Goal: Task Accomplishment & Management: Manage account settings

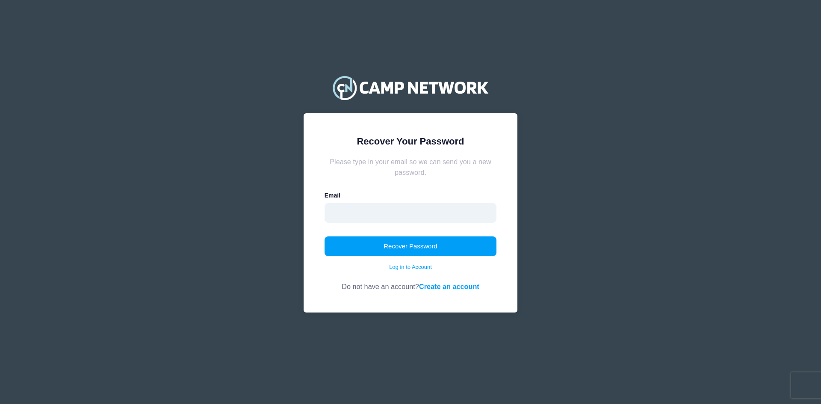
drag, startPoint x: 0, startPoint y: 0, endPoint x: 472, endPoint y: 217, distance: 519.7
click at [472, 217] on input "email" at bounding box center [410, 213] width 172 height 20
click at [364, 239] on button "Recover Password" at bounding box center [410, 246] width 172 height 20
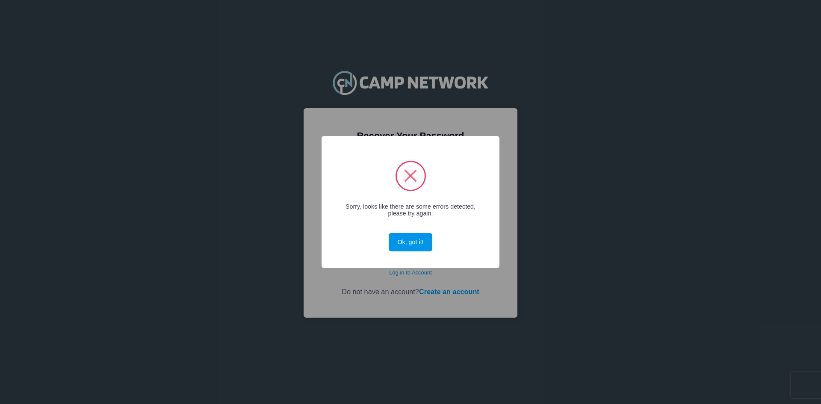
click at [410, 241] on button "Ok, got it!" at bounding box center [411, 242] width 44 height 18
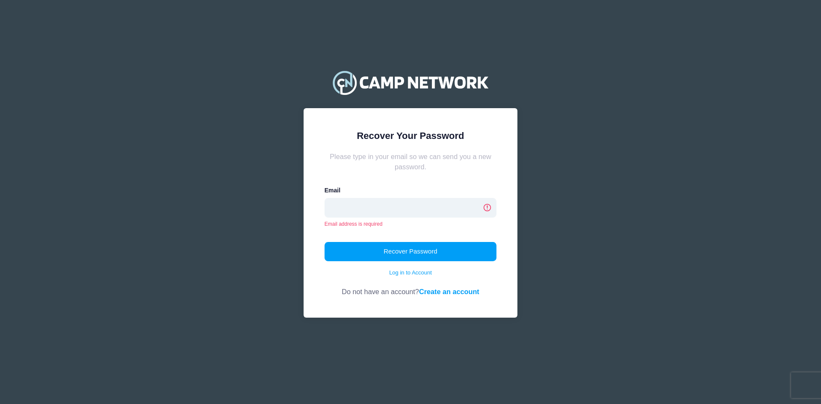
click at [407, 209] on input "email" at bounding box center [410, 208] width 172 height 20
type input "oaya@lok12.org"
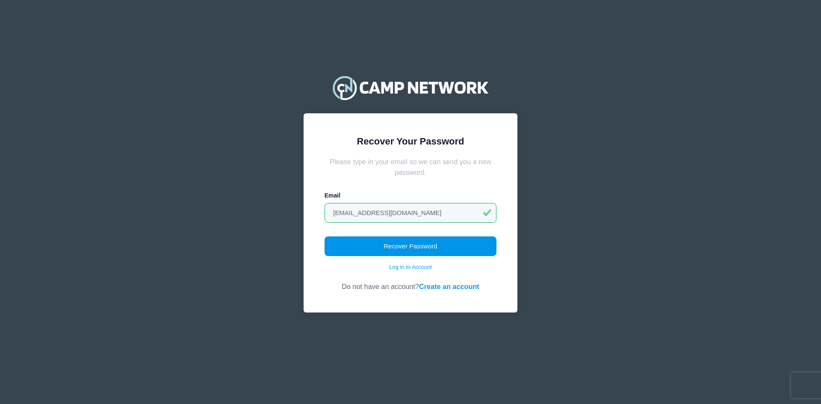
click at [402, 246] on button "Recover Password" at bounding box center [410, 246] width 172 height 20
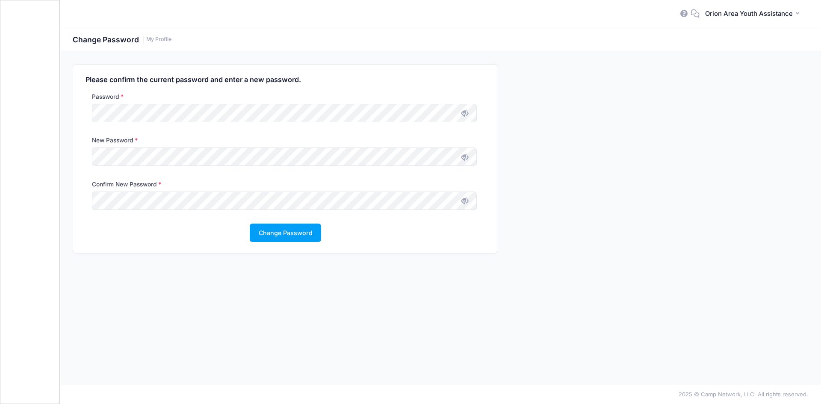
click at [463, 158] on icon at bounding box center [464, 157] width 7 height 7
click at [464, 201] on icon at bounding box center [464, 200] width 7 height 7
click at [292, 230] on button "Change Password" at bounding box center [285, 233] width 71 height 18
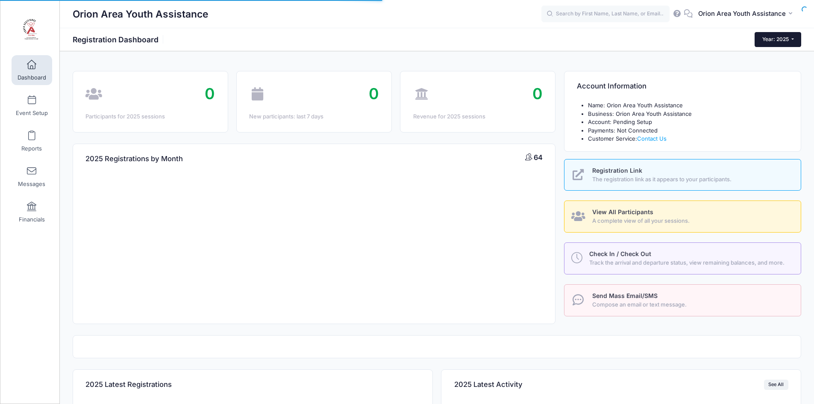
select select
